Goal: Information Seeking & Learning: Check status

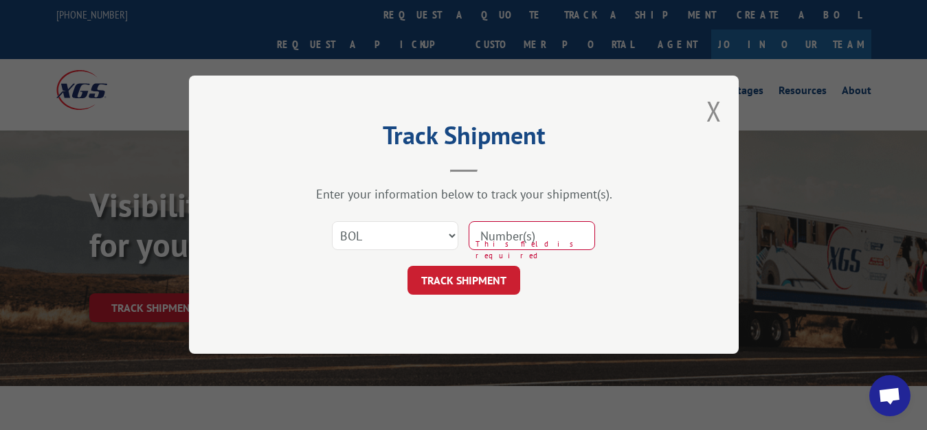
select select "bol"
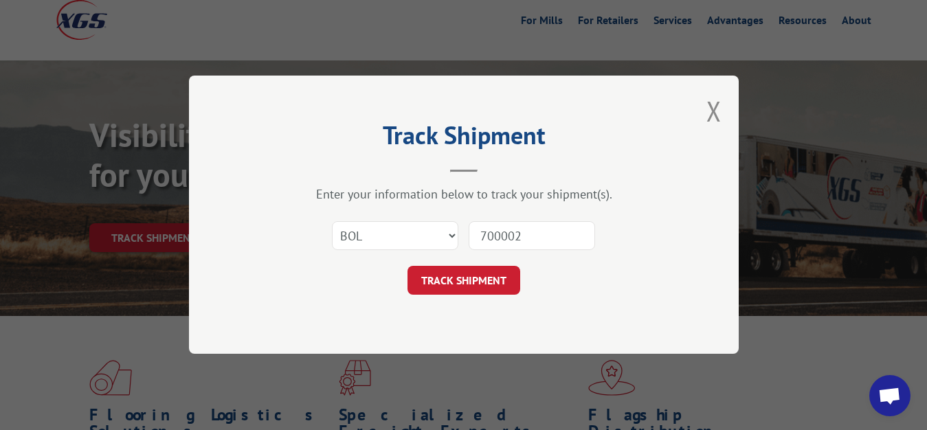
type input "7000025"
click button "TRACK SHIPMENT" at bounding box center [464, 281] width 113 height 29
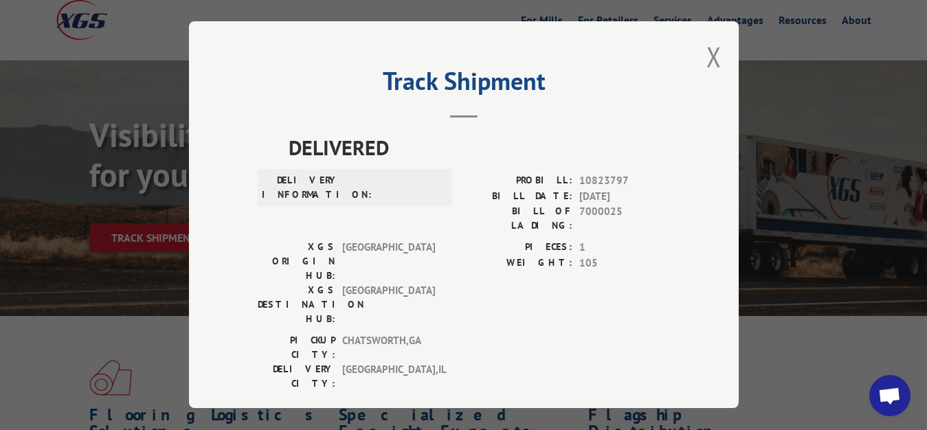
drag, startPoint x: 703, startPoint y: 52, endPoint x: 479, endPoint y: 228, distance: 284.9
click at [688, 69] on div "Track Shipment DELIVERED DELIVERY INFORMATION: PROBILL: 10823797 BILL DATE: [DA…" at bounding box center [464, 214] width 550 height 387
drag, startPoint x: 701, startPoint y: 48, endPoint x: 576, endPoint y: 157, distance: 166.1
click at [707, 49] on button "Close modal" at bounding box center [714, 56] width 15 height 36
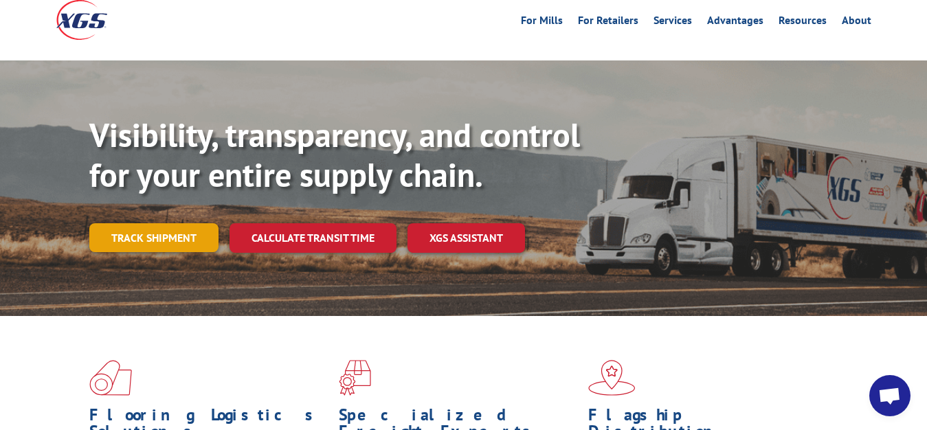
click at [164, 223] on link "Track shipment" at bounding box center [153, 237] width 129 height 29
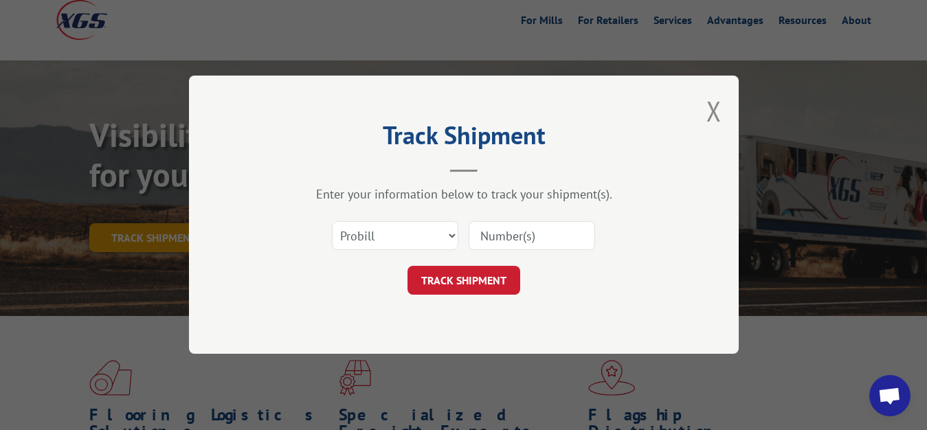
scroll to position [0, 0]
click at [332, 222] on select "Select category... Probill BOL PO" at bounding box center [395, 236] width 126 height 29
select select "bol"
click option "BOL" at bounding box center [0, 0] width 0 height 0
click at [490, 232] on input at bounding box center [532, 236] width 126 height 29
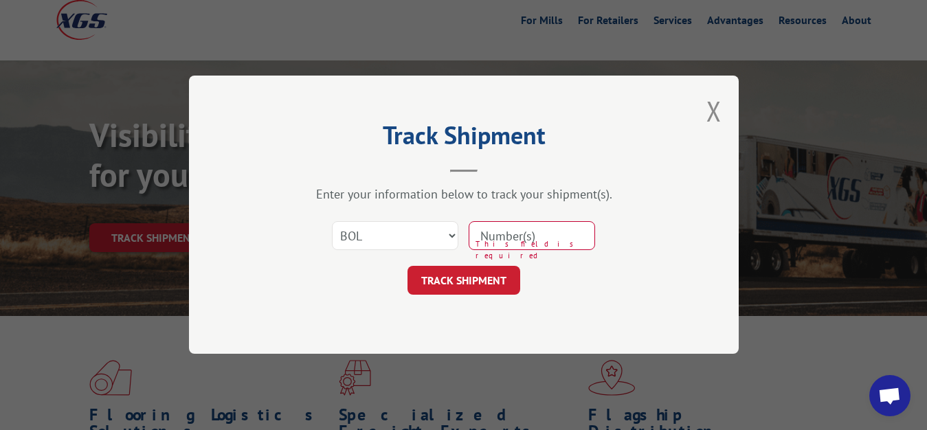
click at [549, 234] on input at bounding box center [532, 236] width 126 height 29
